Goal: Task Accomplishment & Management: Complete application form

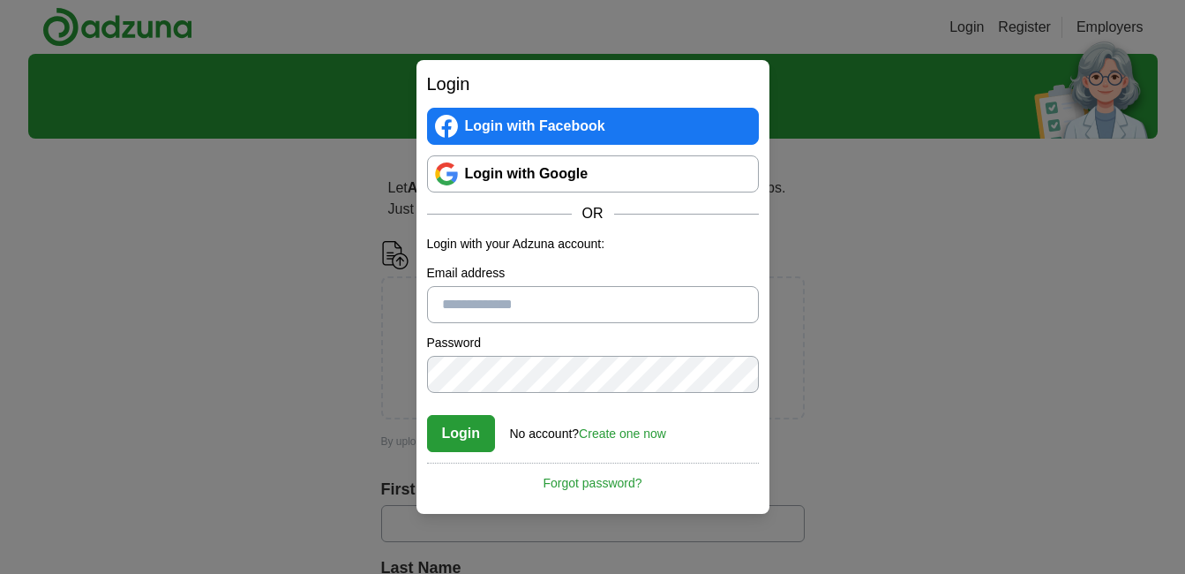
click at [603, 299] on input "Email address" at bounding box center [593, 304] width 332 height 37
type input "**********"
click at [459, 427] on button "Login" at bounding box center [461, 433] width 69 height 37
click at [342, 362] on div "**********" at bounding box center [592, 287] width 1185 height 574
click at [455, 425] on button "Login" at bounding box center [461, 433] width 69 height 37
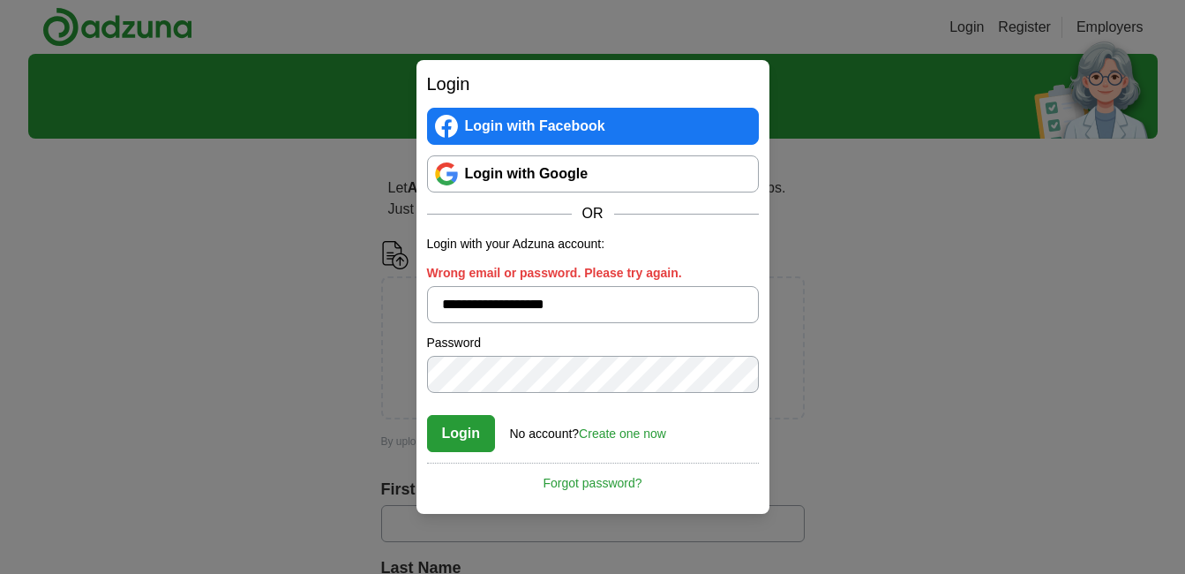
click at [613, 432] on link "Create one now" at bounding box center [622, 433] width 87 height 14
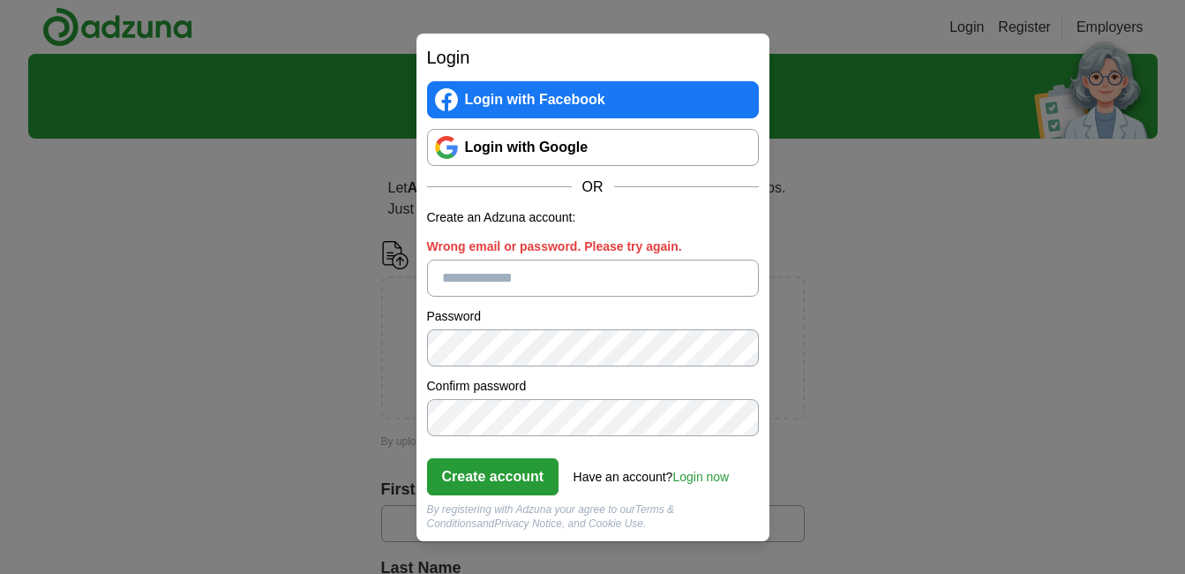
click at [606, 282] on input "Wrong email or password. Please try again." at bounding box center [593, 278] width 332 height 37
drag, startPoint x: 658, startPoint y: 279, endPoint x: 353, endPoint y: 261, distance: 305.0
click at [353, 261] on div "**********" at bounding box center [592, 287] width 1185 height 574
type input "**********"
click at [484, 468] on button "Create account" at bounding box center [493, 476] width 132 height 37
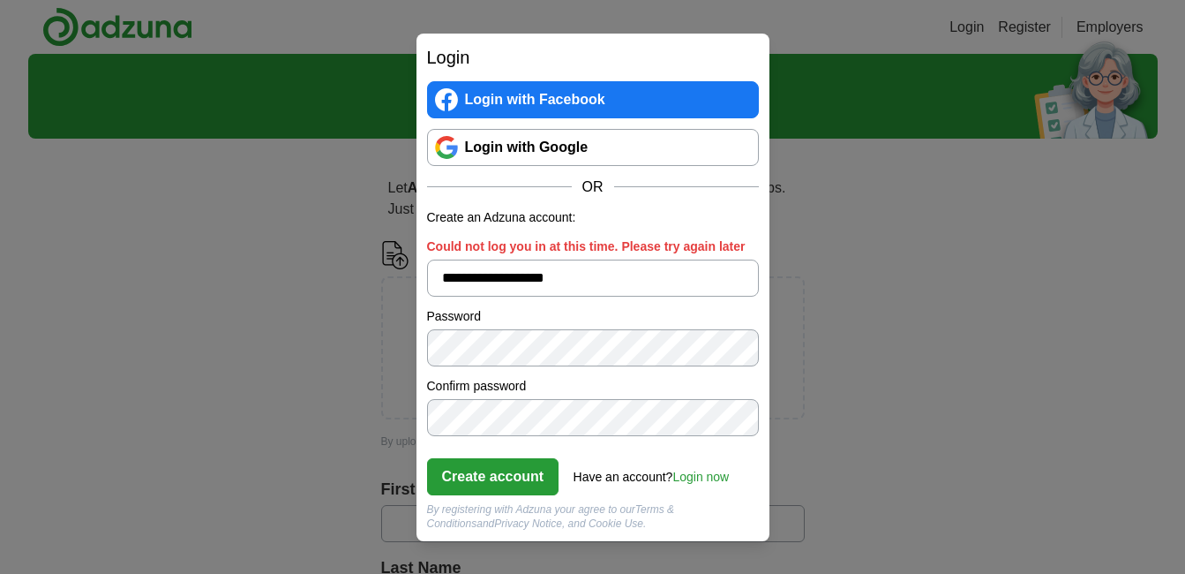
click at [490, 465] on button "Create account" at bounding box center [493, 476] width 132 height 37
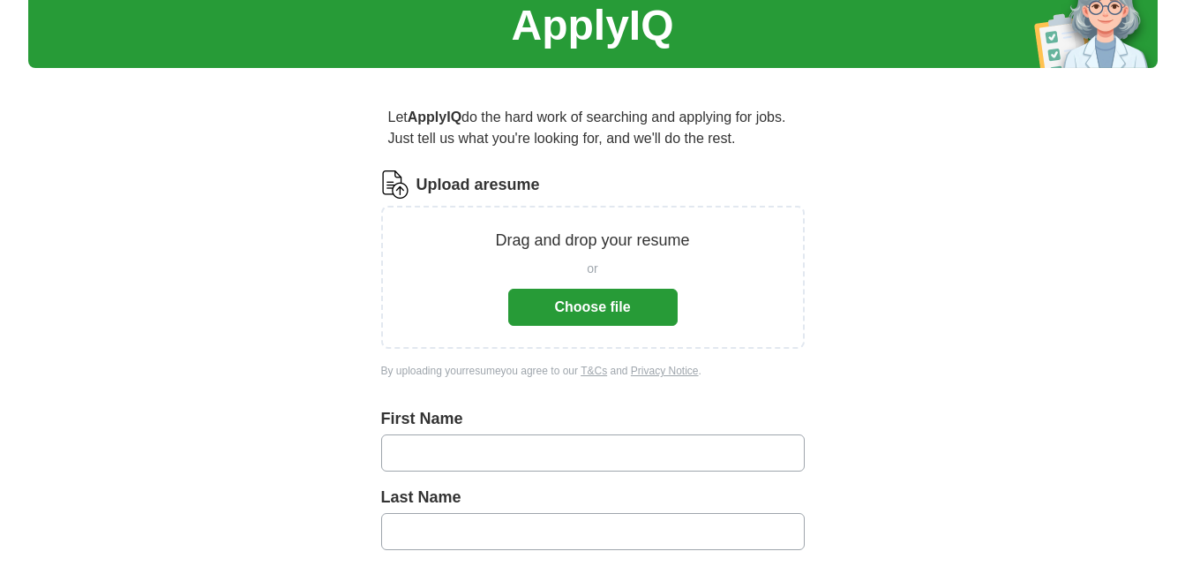
scroll to position [76, 0]
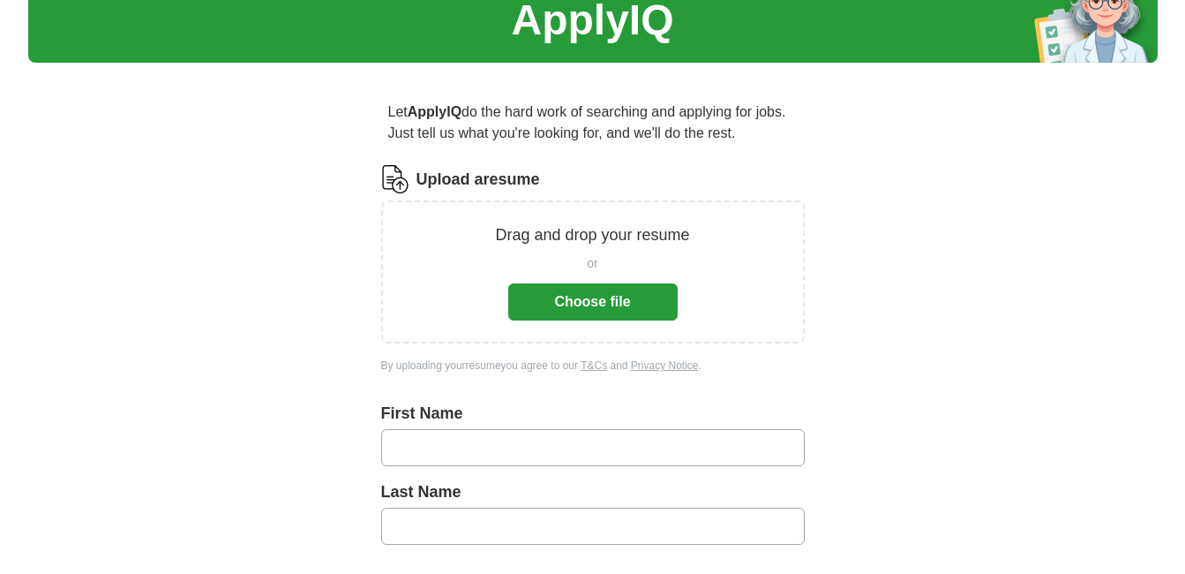
click at [599, 292] on button "Choose file" at bounding box center [592, 301] width 169 height 37
drag, startPoint x: 613, startPoint y: 297, endPoint x: 536, endPoint y: 283, distance: 77.9
click at [536, 283] on button "Choose file" at bounding box center [592, 301] width 169 height 37
click at [515, 447] on input "text" at bounding box center [593, 447] width 424 height 37
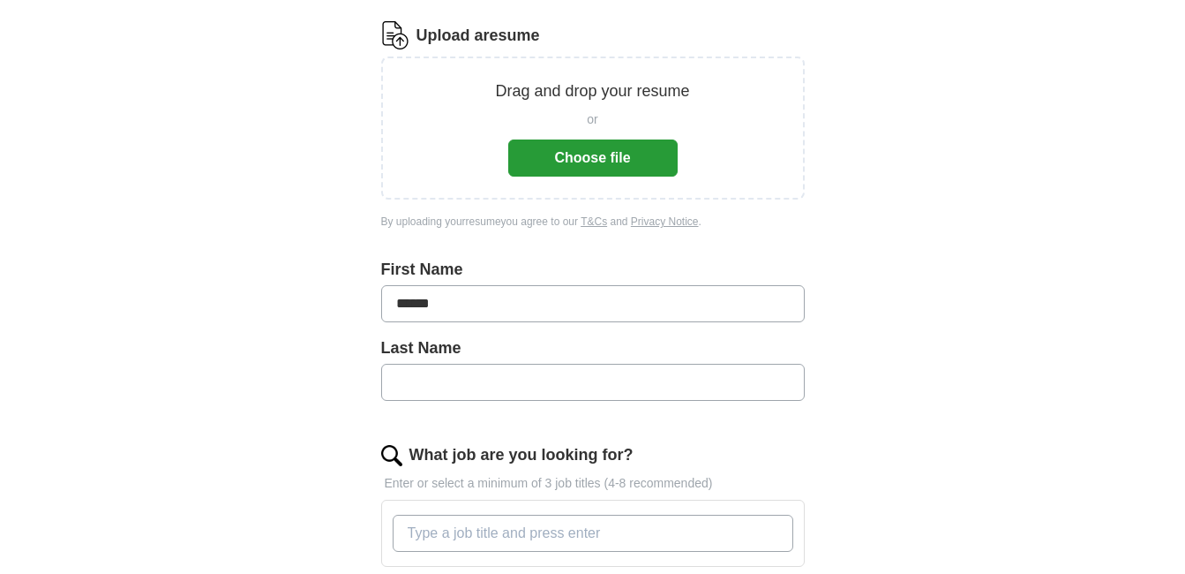
scroll to position [244, 0]
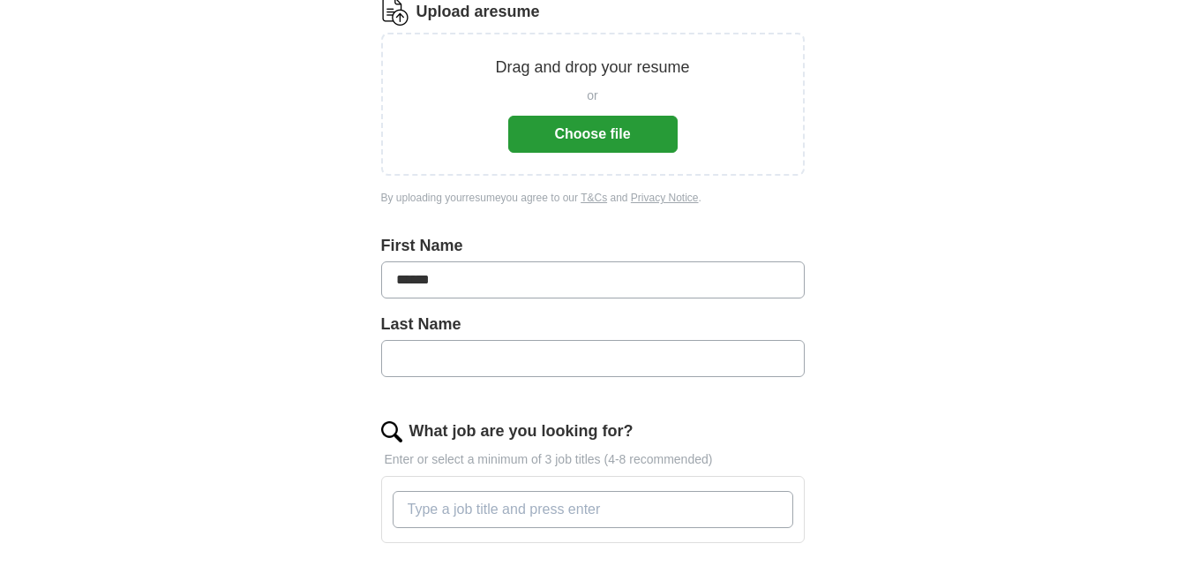
type input "******"
drag, startPoint x: 584, startPoint y: 357, endPoint x: 617, endPoint y: 352, distance: 33.1
click at [585, 357] on input "text" at bounding box center [593, 358] width 424 height 37
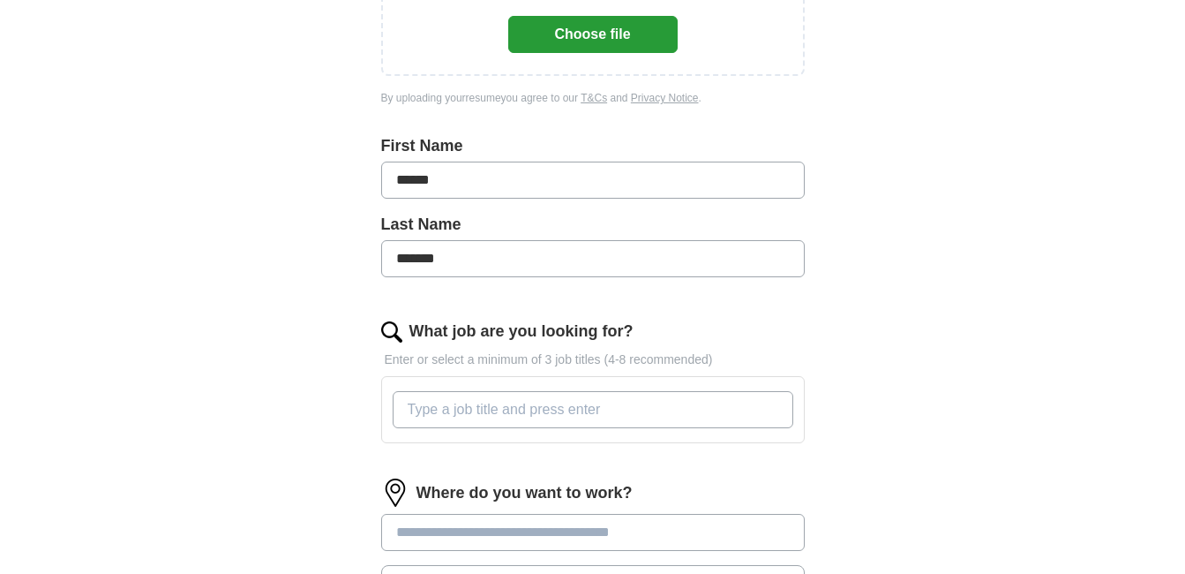
scroll to position [350, 0]
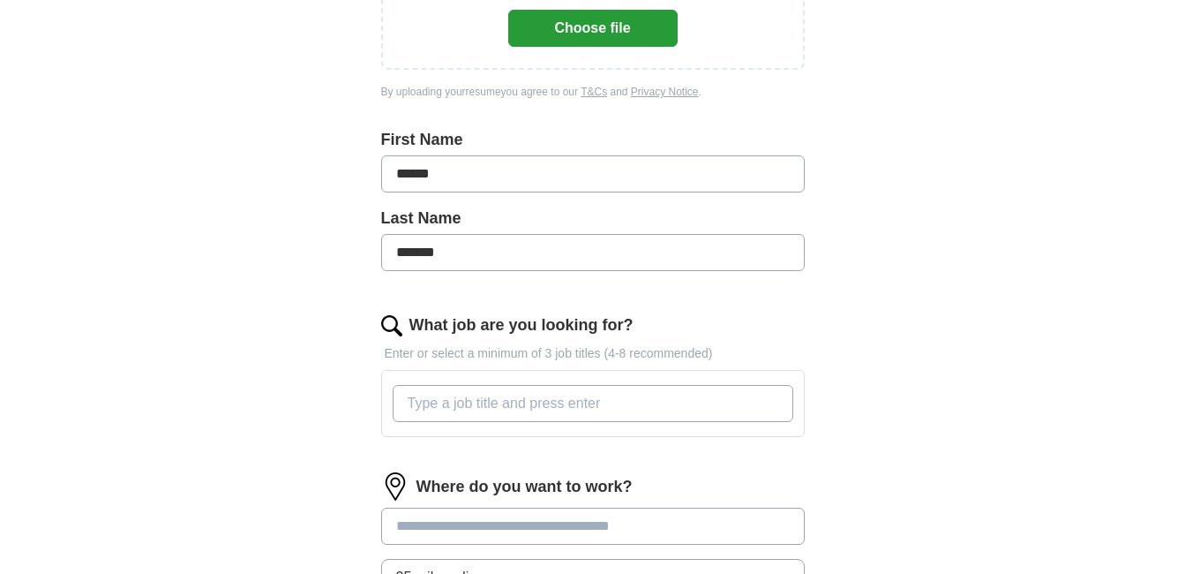
type input "*******"
click at [469, 404] on input "What job are you looking for?" at bounding box center [593, 403] width 401 height 37
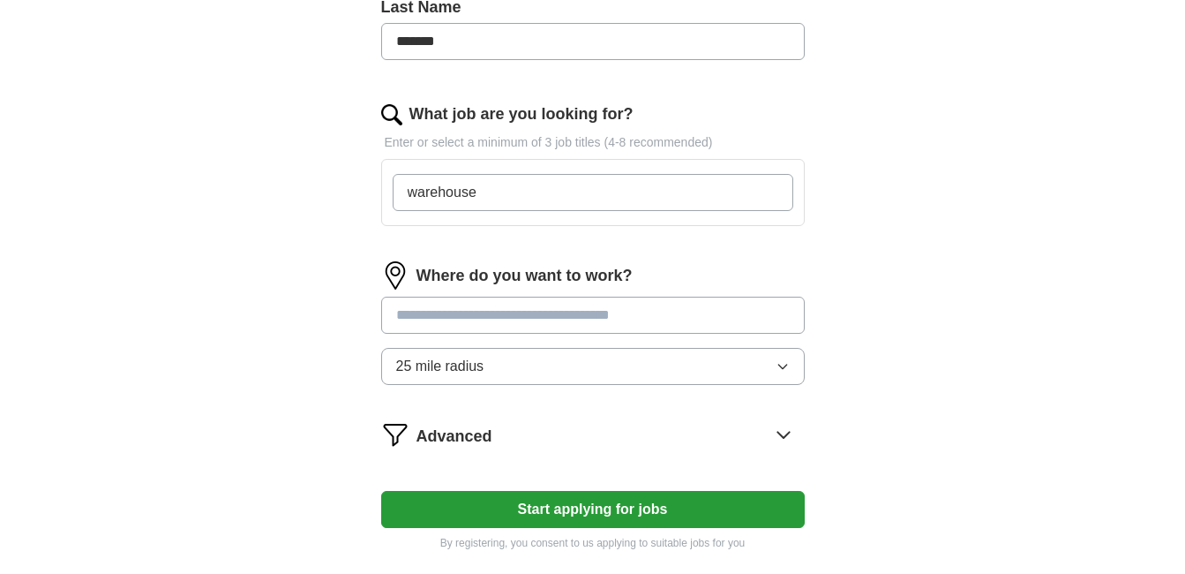
scroll to position [587, 0]
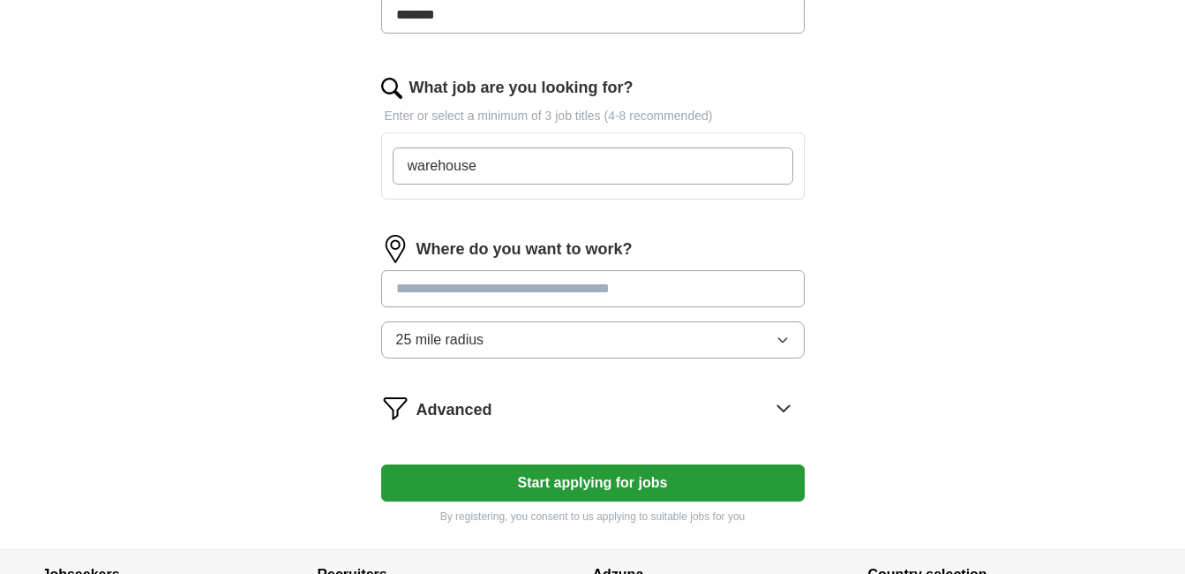
type input "warehouse"
click at [718, 287] on div "Where do you want to work? 25 mile radius" at bounding box center [593, 304] width 424 height 138
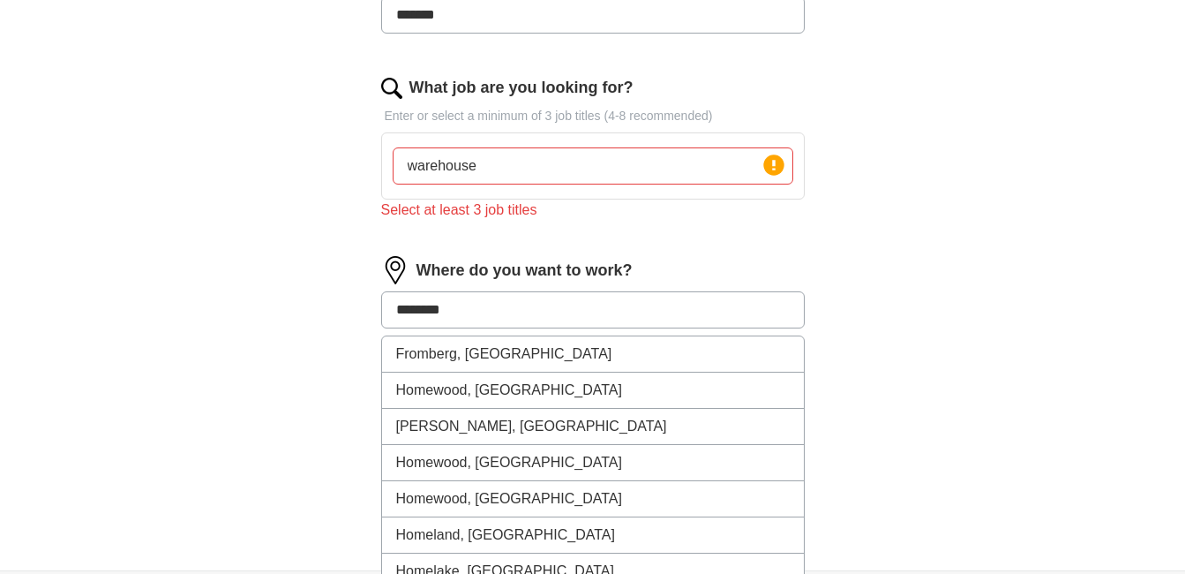
type input "*********"
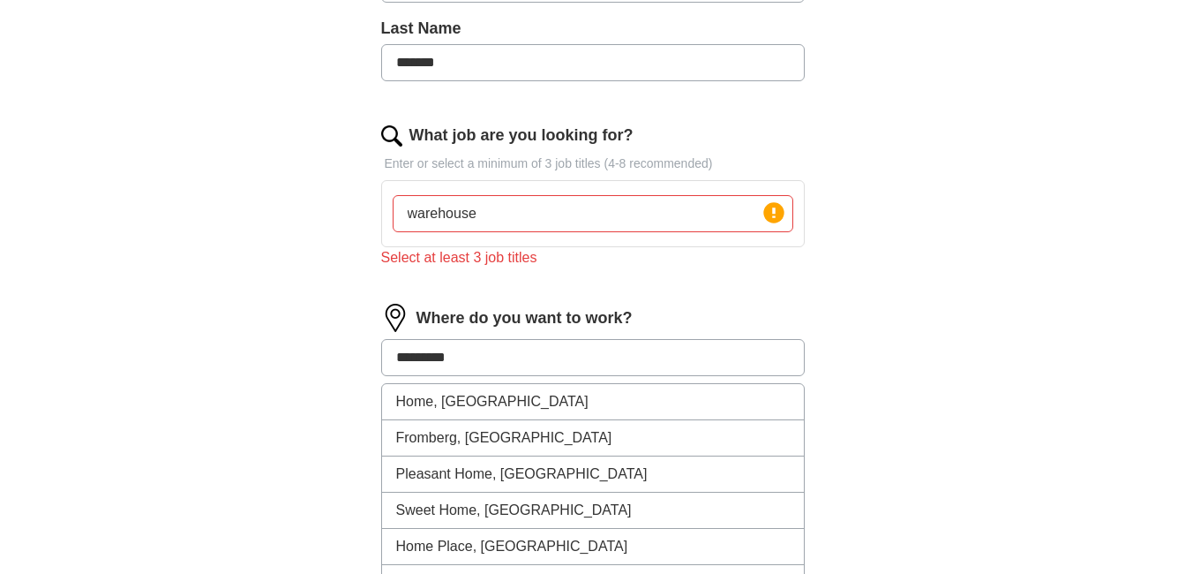
scroll to position [509, 0]
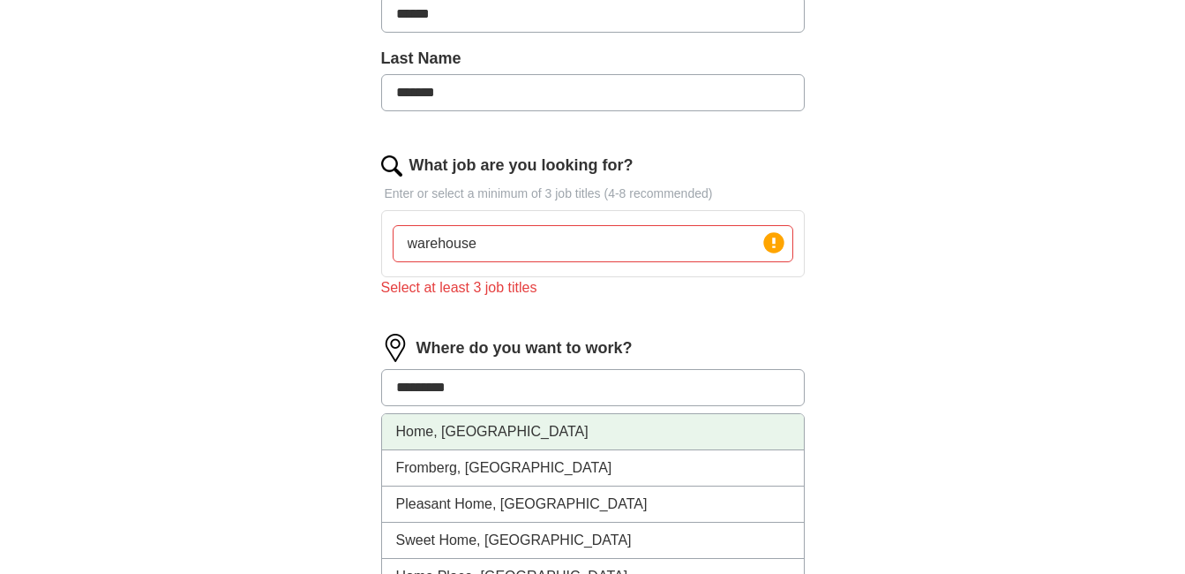
click at [465, 427] on li "Home, [GEOGRAPHIC_DATA]" at bounding box center [593, 432] width 422 height 36
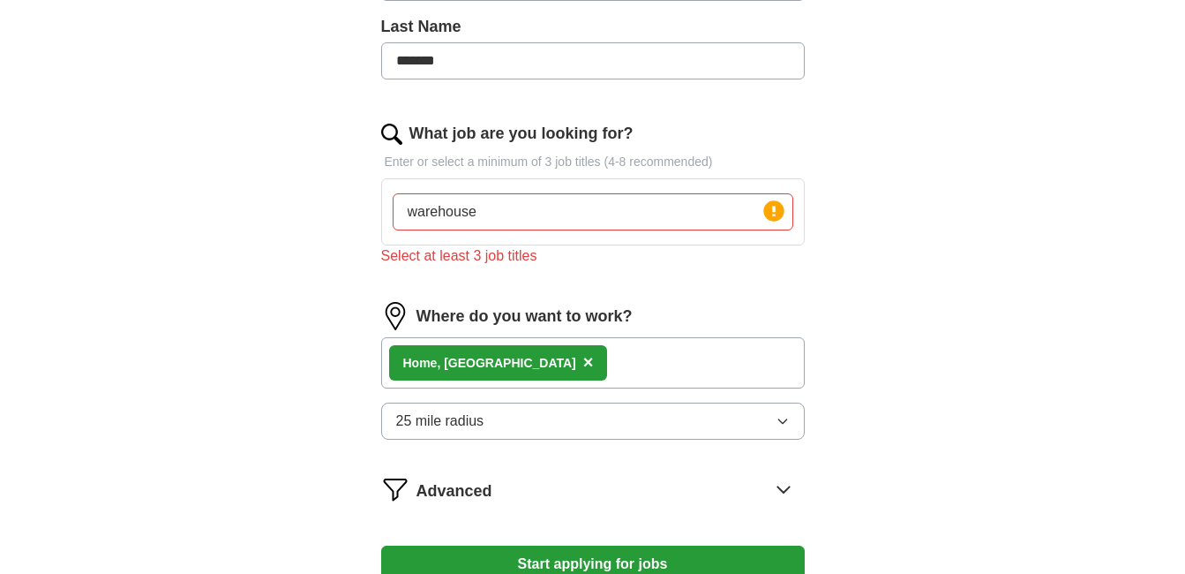
scroll to position [594, 0]
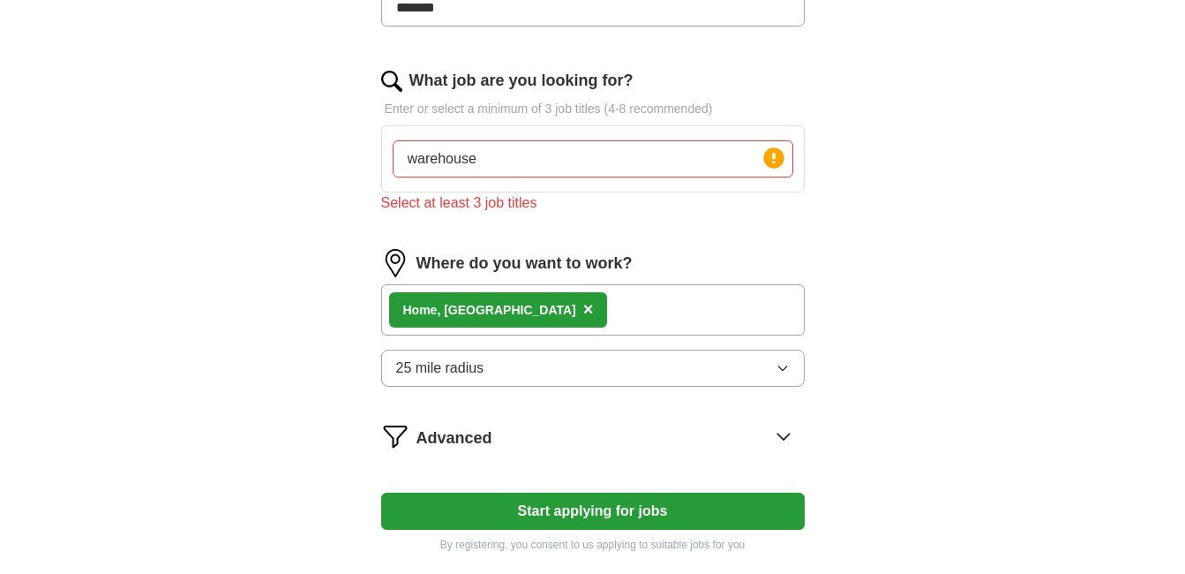
click at [776, 363] on icon "button" at bounding box center [783, 368] width 14 height 14
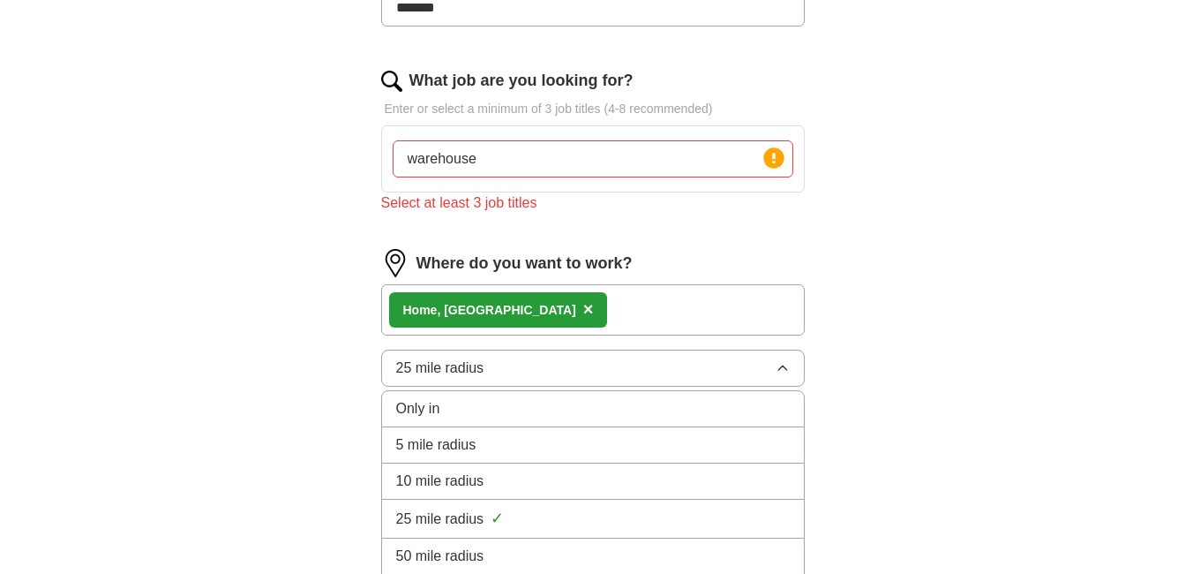
click at [538, 396] on li "Only in" at bounding box center [593, 409] width 422 height 36
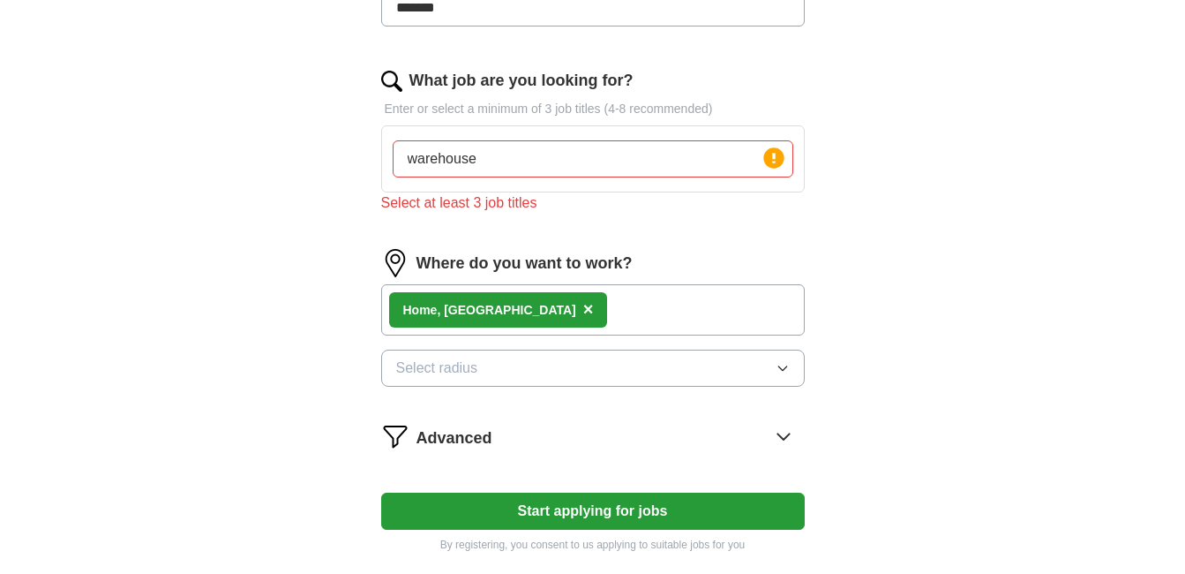
click at [787, 366] on icon "button" at bounding box center [783, 368] width 14 height 14
click at [898, 490] on div "ApplyIQ Let ApplyIQ do the hard work of searching and applying for jobs. Just t…" at bounding box center [593, 18] width 1130 height 1117
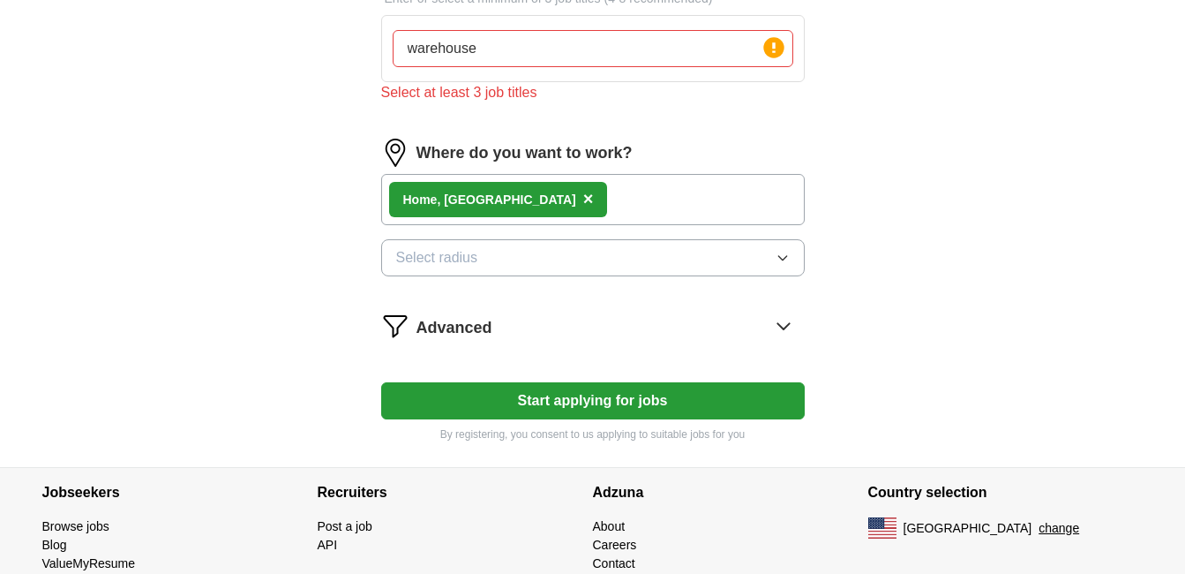
scroll to position [747, 0]
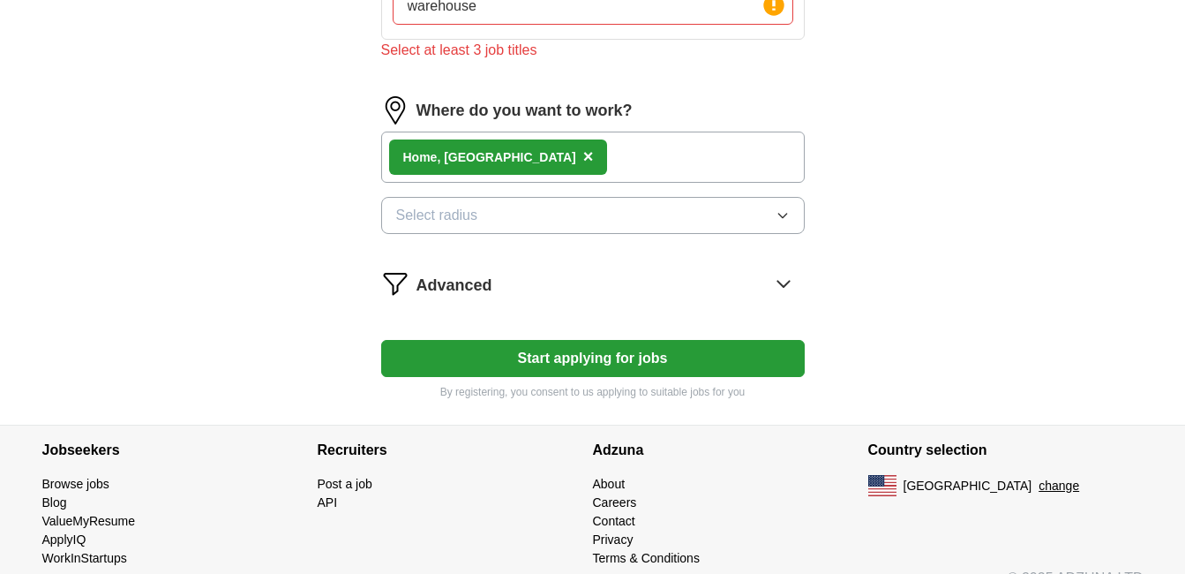
click at [581, 351] on button "Start applying for jobs" at bounding box center [593, 358] width 424 height 37
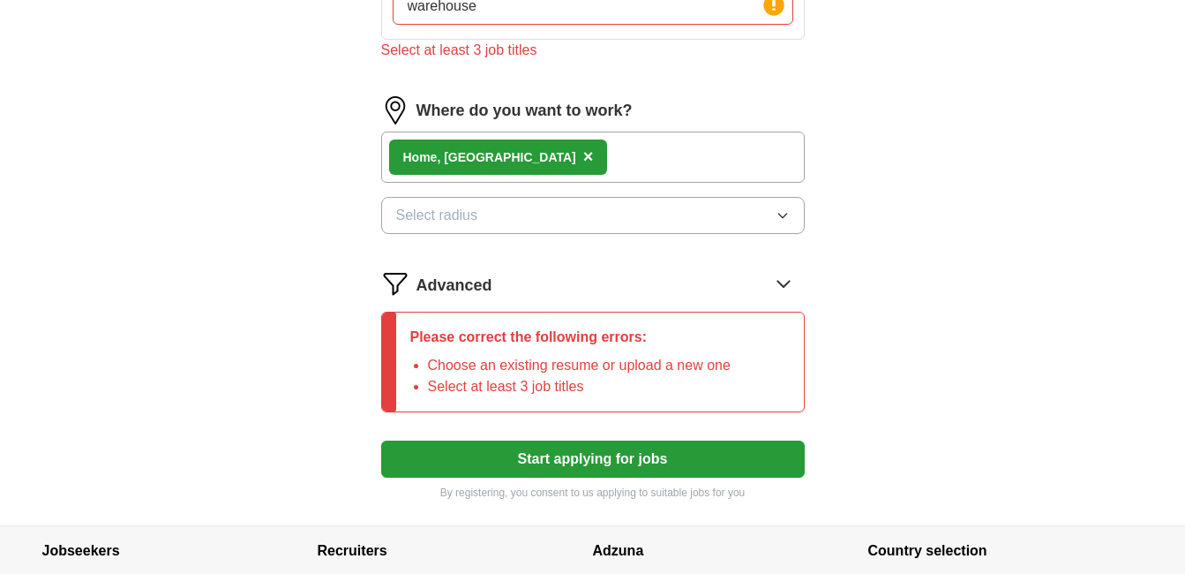
click at [589, 455] on button "Start applying for jobs" at bounding box center [593, 458] width 424 height 37
click at [786, 281] on icon at bounding box center [784, 283] width 28 height 28
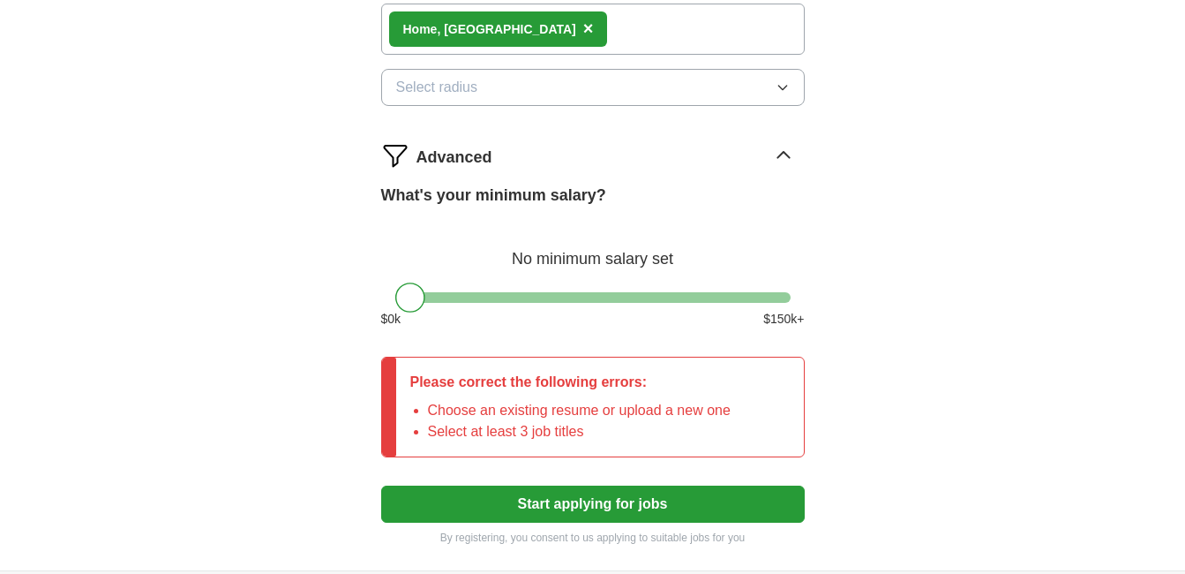
scroll to position [786, 0]
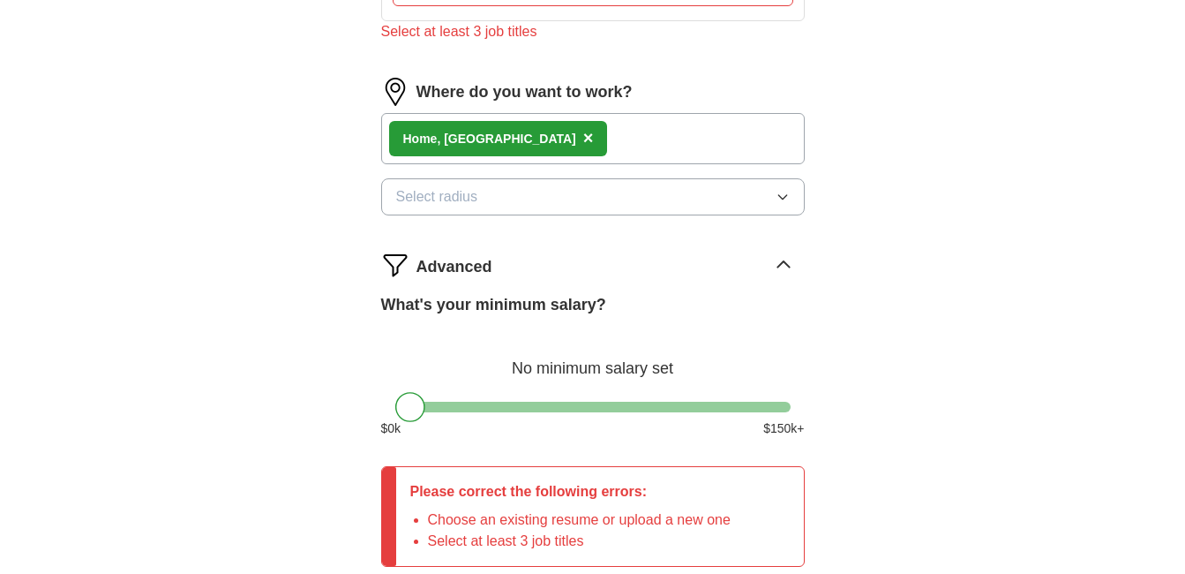
click at [786, 192] on icon "button" at bounding box center [783, 197] width 14 height 14
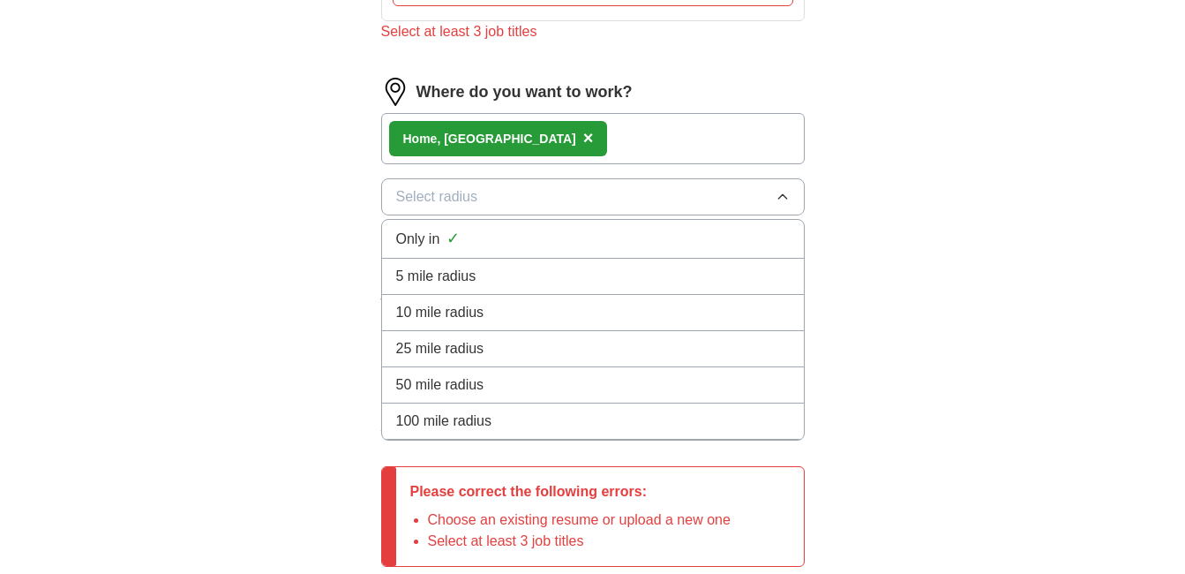
click at [559, 271] on div "5 mile radius" at bounding box center [593, 276] width 394 height 21
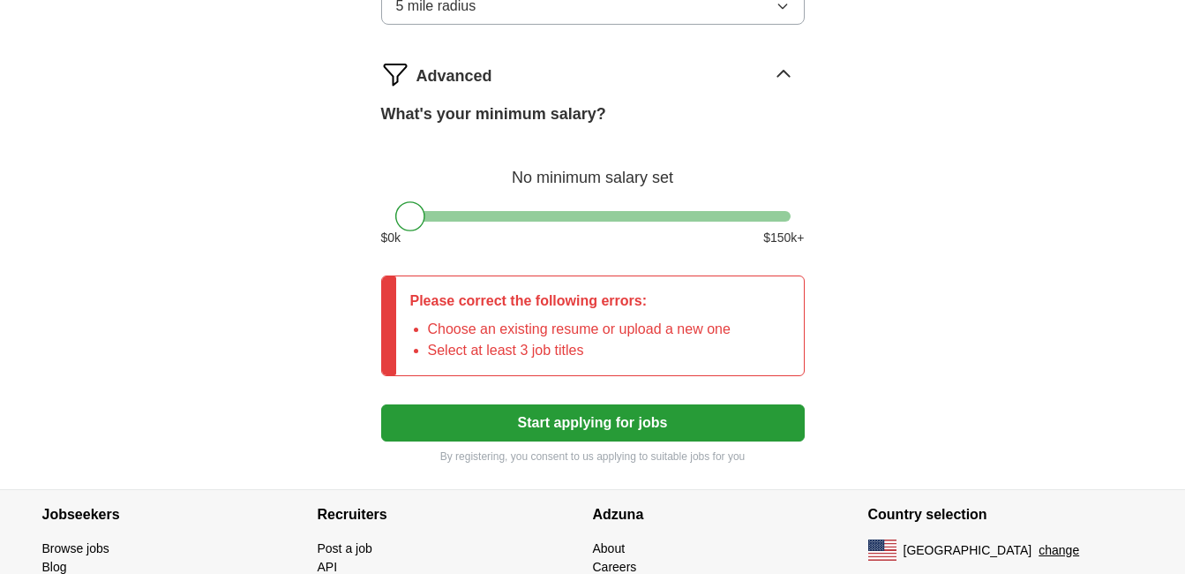
scroll to position [1071, 0]
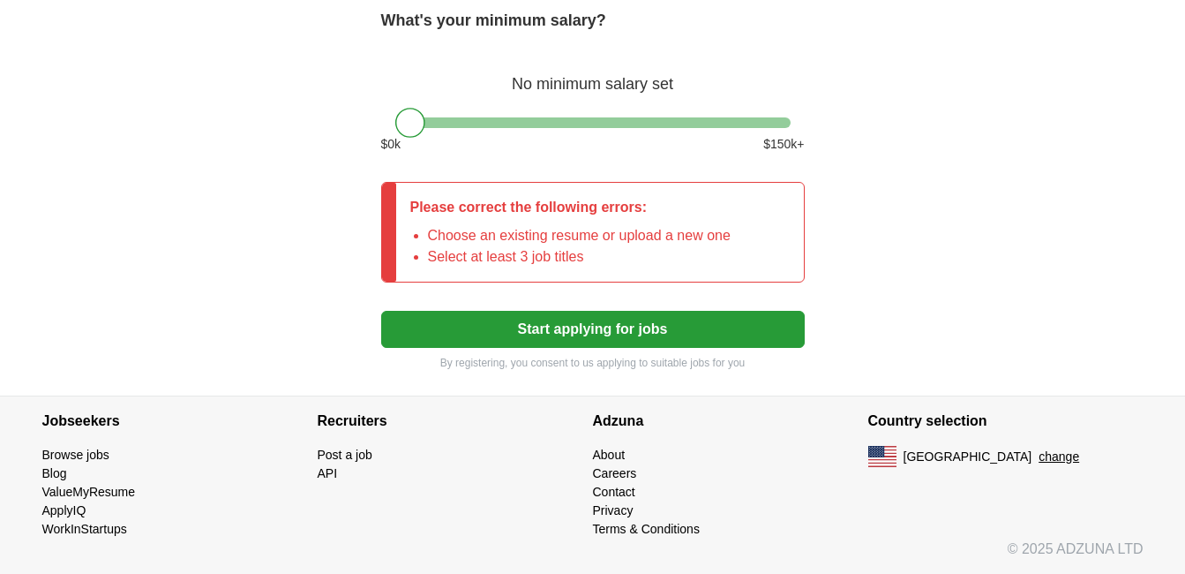
click at [583, 324] on button "Start applying for jobs" at bounding box center [593, 329] width 424 height 37
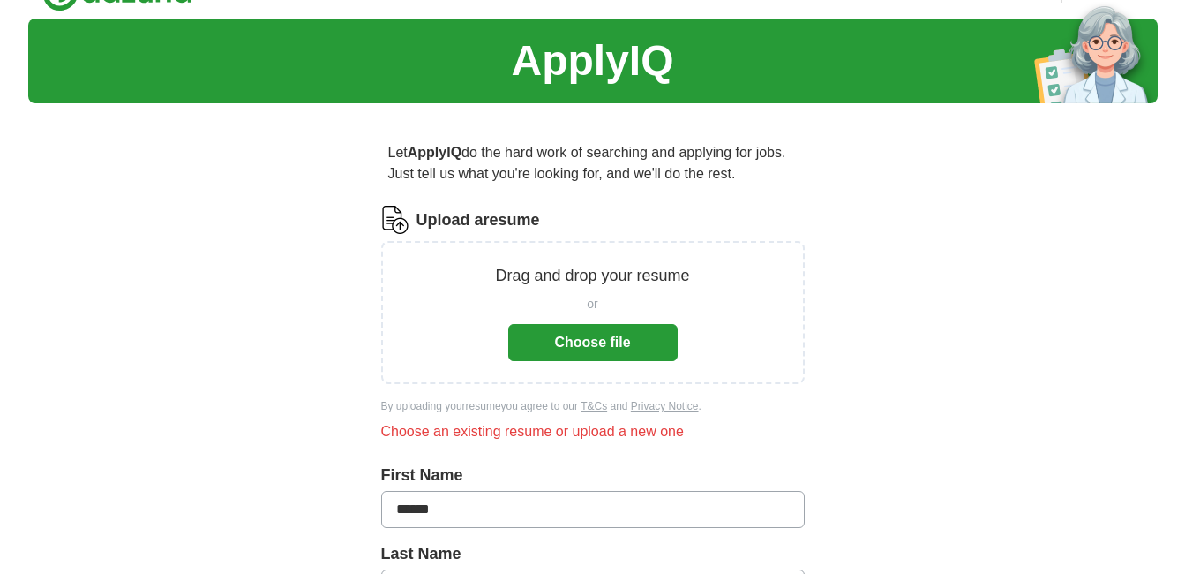
scroll to position [33, 0]
